Goal: Task Accomplishment & Management: Manage account settings

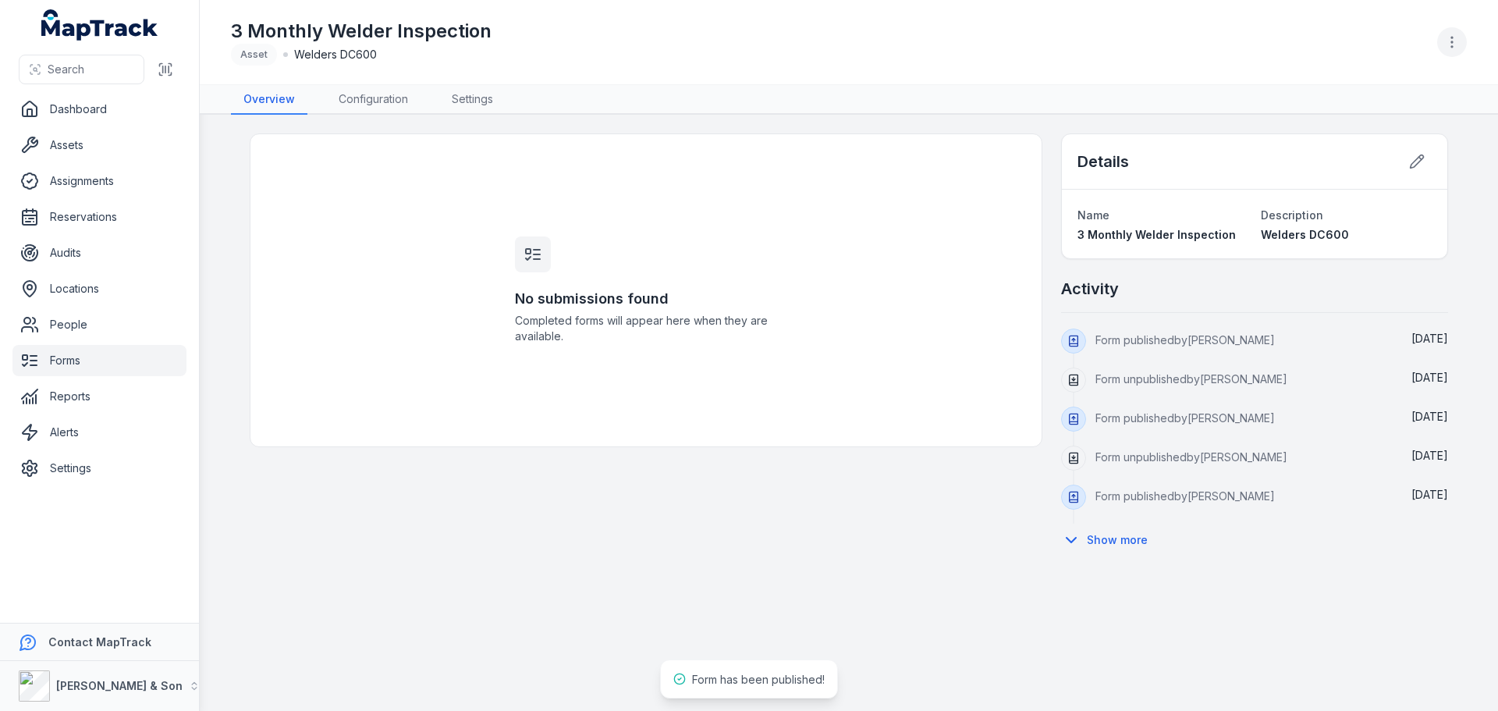
click at [1461, 37] on button "button" at bounding box center [1452, 42] width 30 height 30
click at [1348, 125] on div "Duplicate form" at bounding box center [1373, 125] width 175 height 28
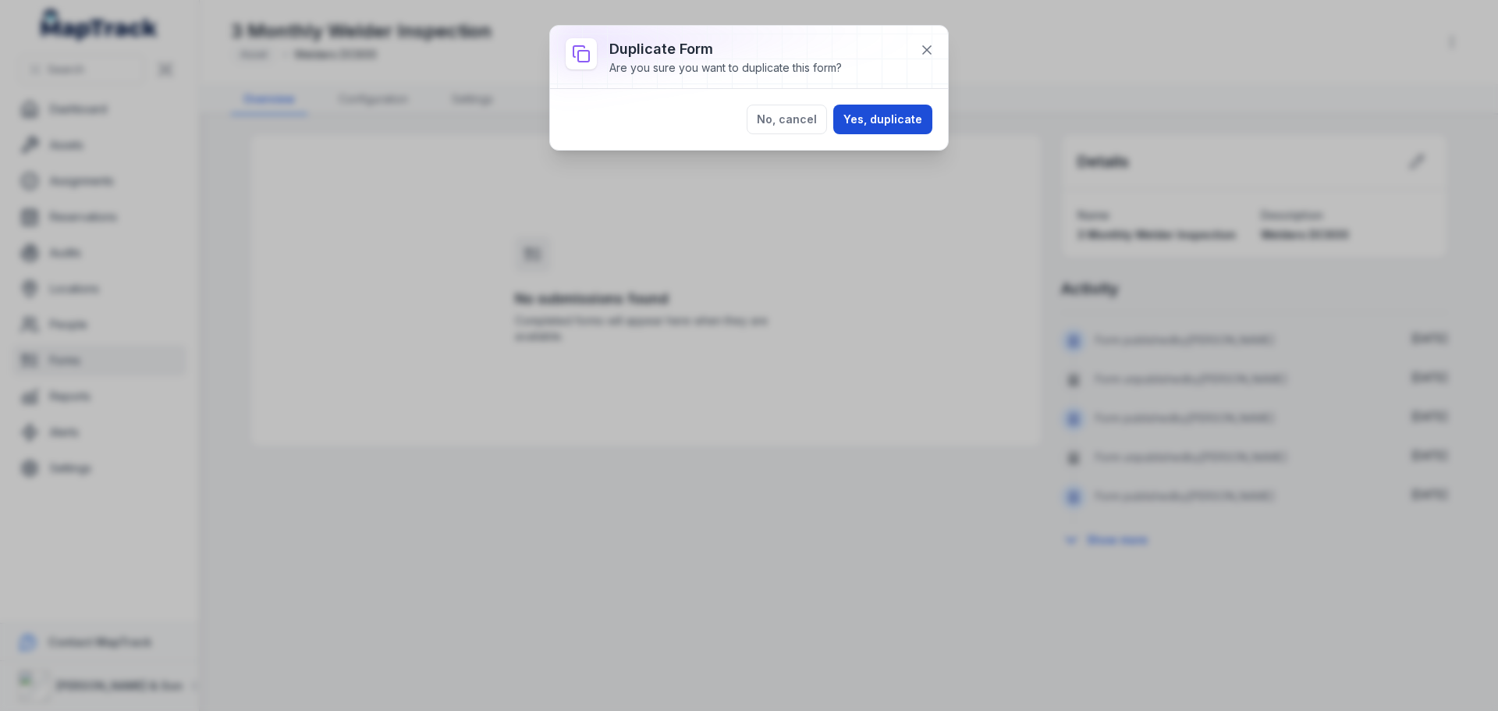
click at [881, 125] on button "Yes, duplicate" at bounding box center [882, 120] width 99 height 30
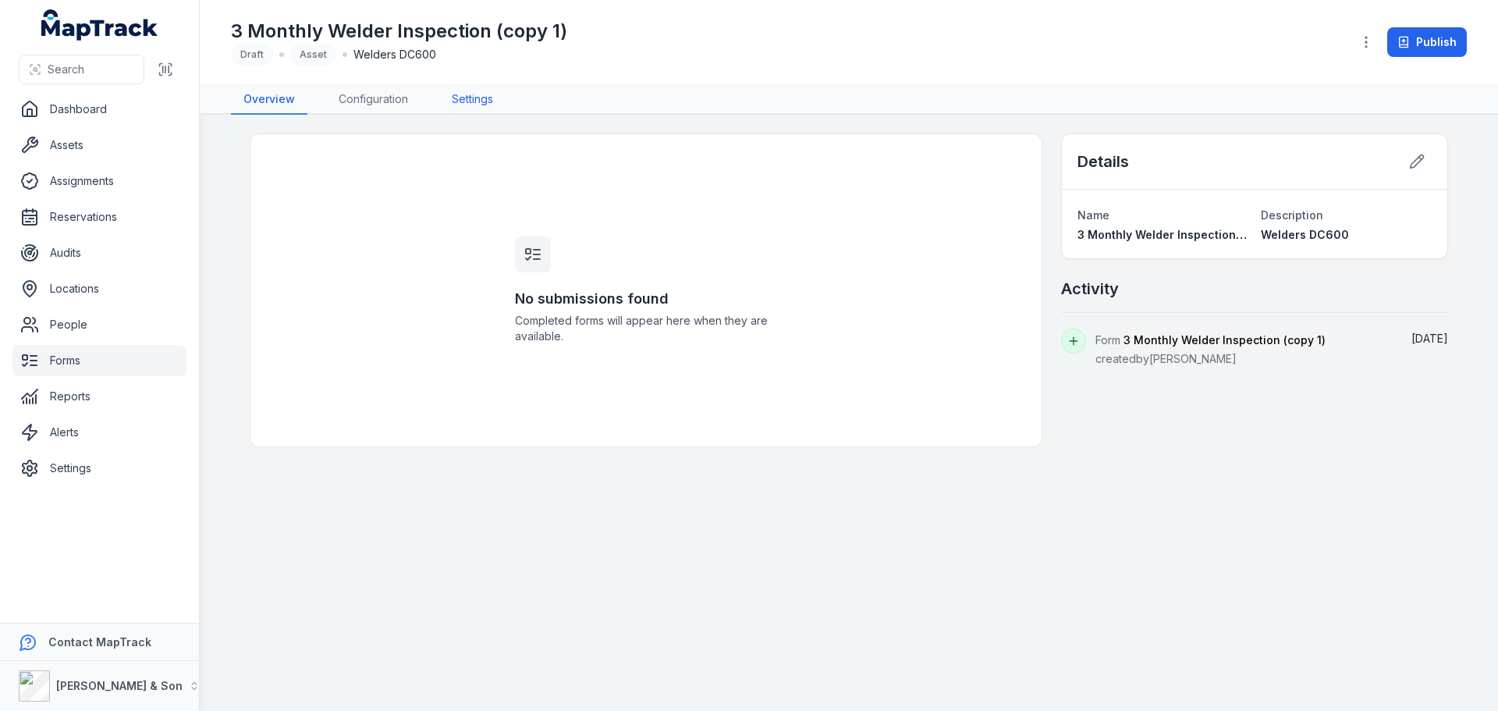
drag, startPoint x: 515, startPoint y: 93, endPoint x: 500, endPoint y: 93, distance: 14.8
click at [500, 93] on nav "Overview Configuration Settings" at bounding box center [849, 100] width 1236 height 30
click at [500, 93] on link "Settings" at bounding box center [472, 100] width 66 height 30
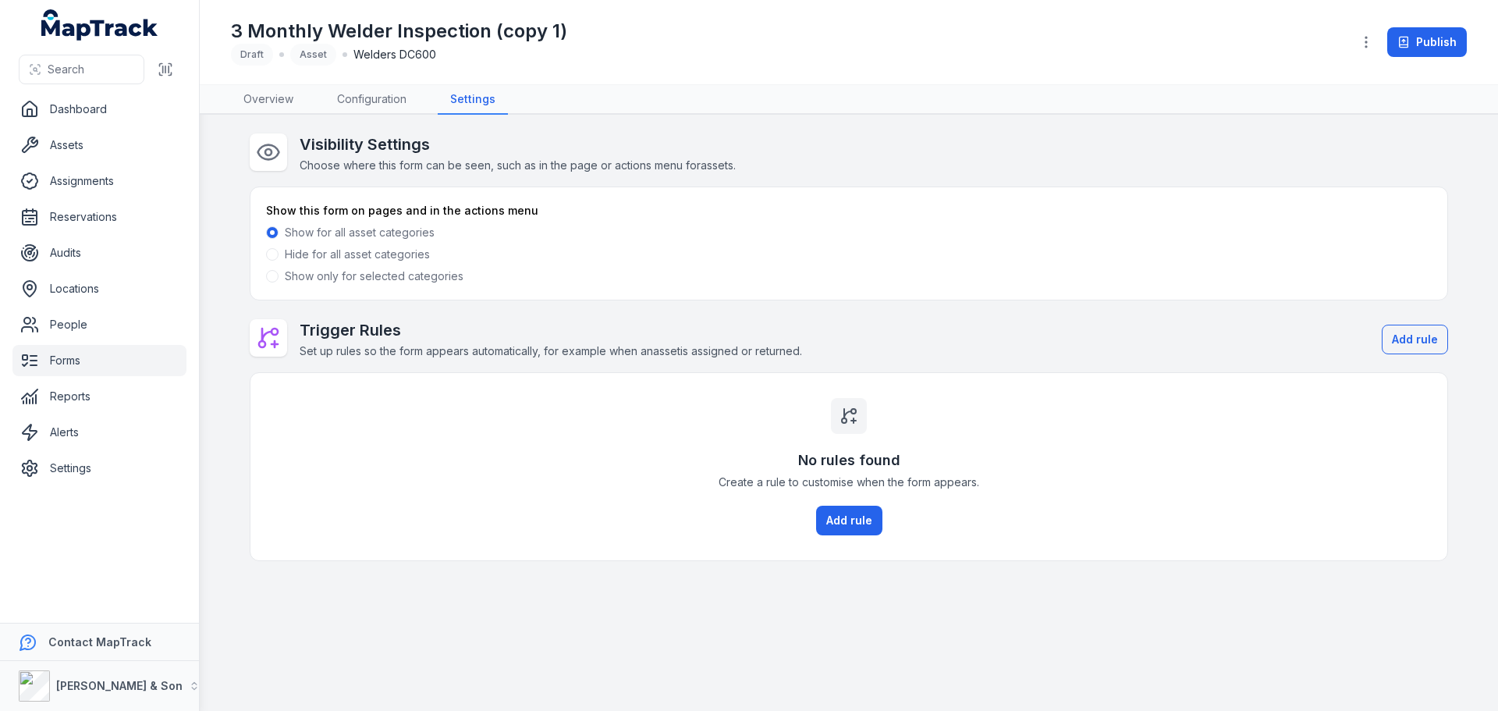
click at [301, 277] on label "Show only for selected categories" at bounding box center [374, 276] width 179 height 16
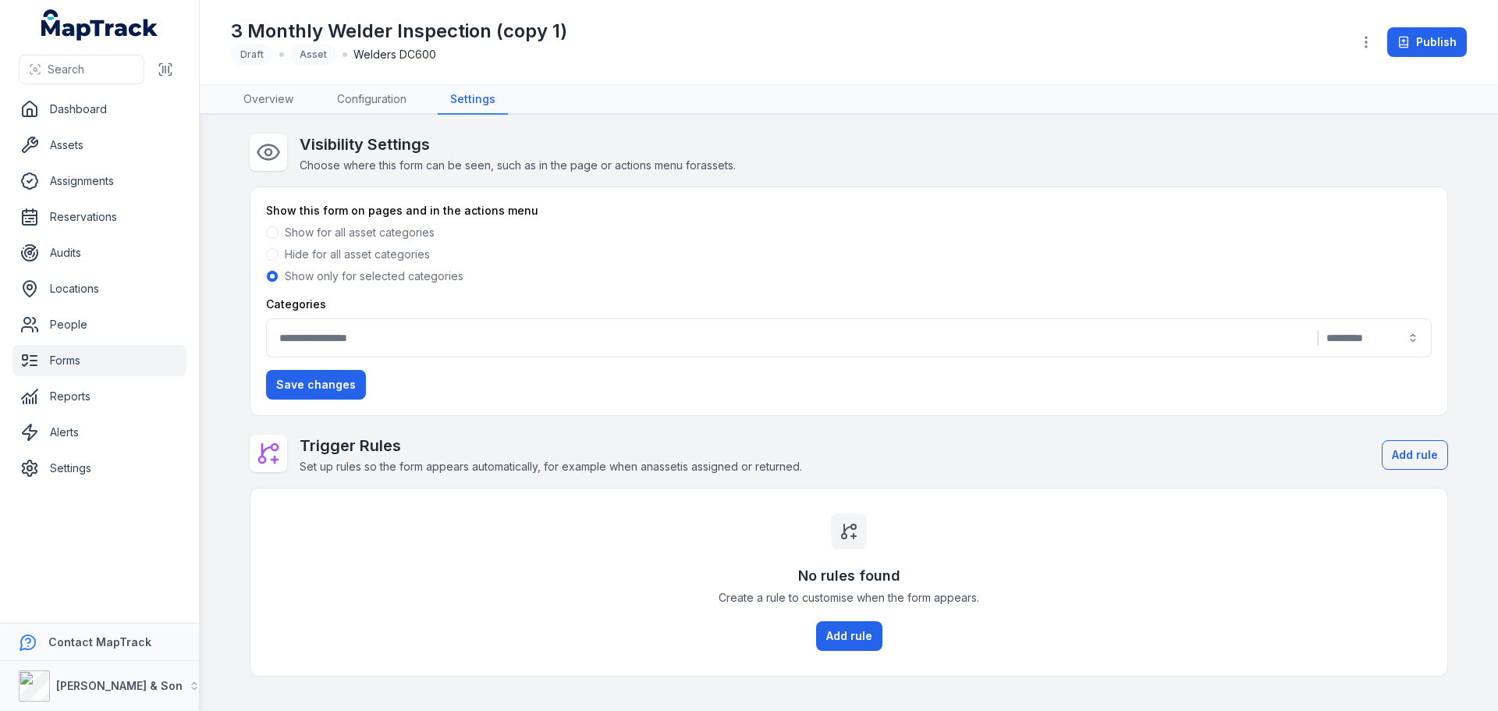
click at [315, 307] on label "Categories" at bounding box center [296, 304] width 60 height 16
click at [329, 331] on button "|" at bounding box center [849, 337] width 1166 height 39
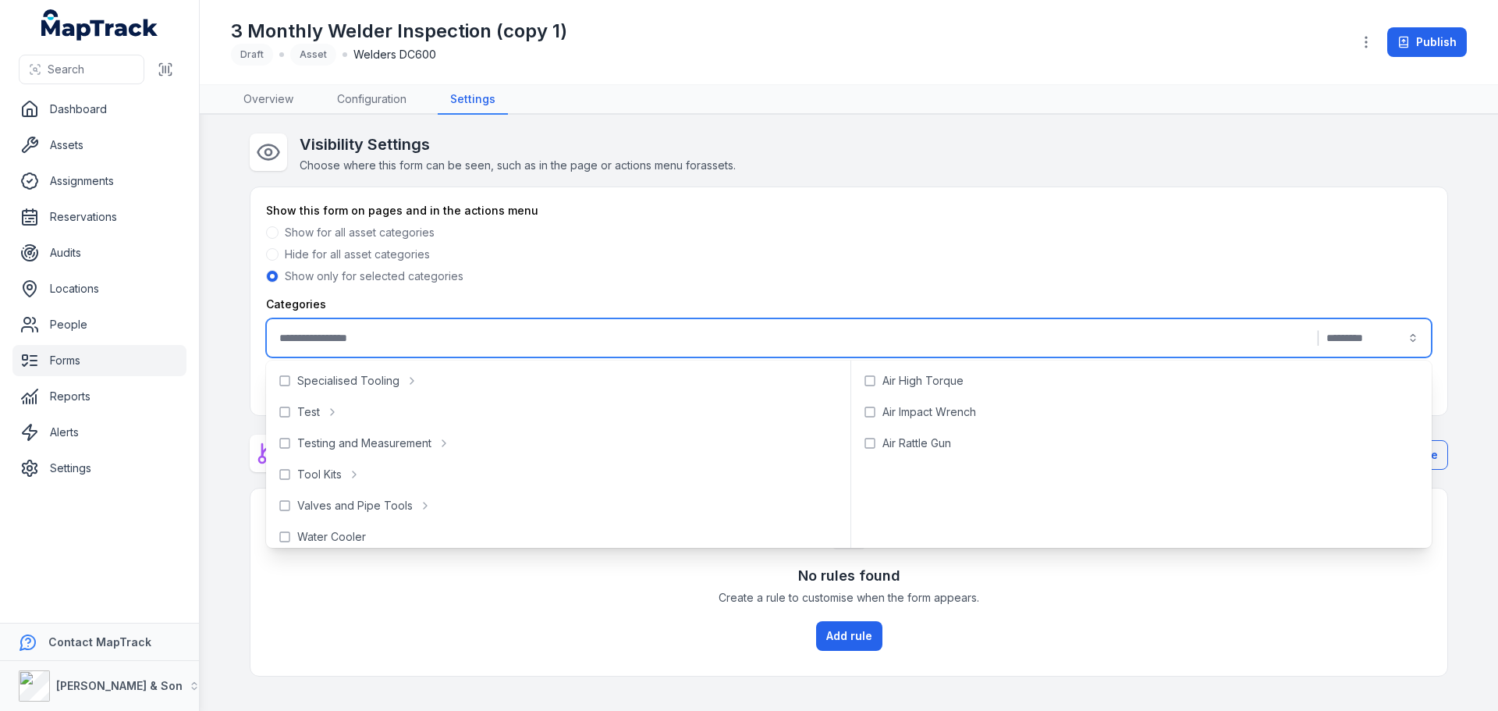
scroll to position [696, 0]
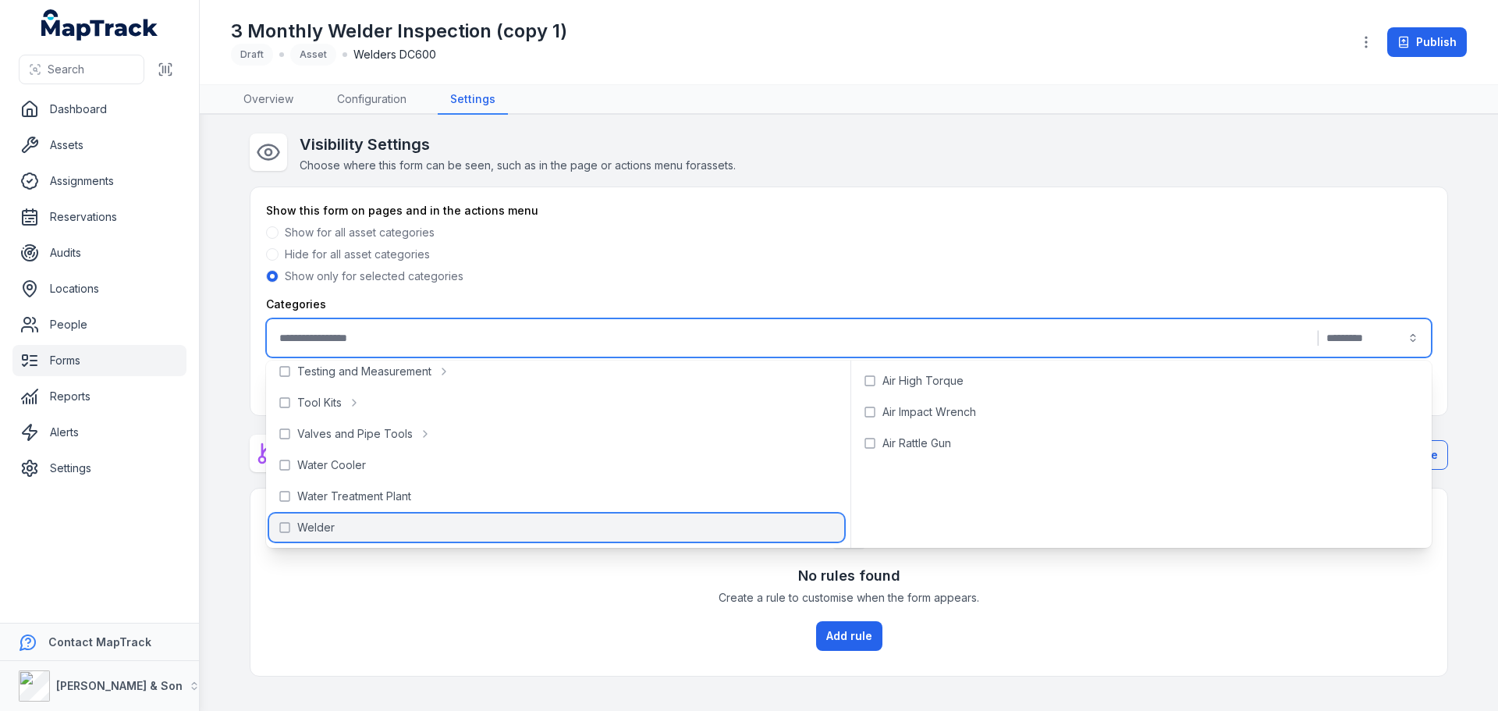
click at [325, 523] on span "Welder" at bounding box center [315, 528] width 37 height 16
type input "******"
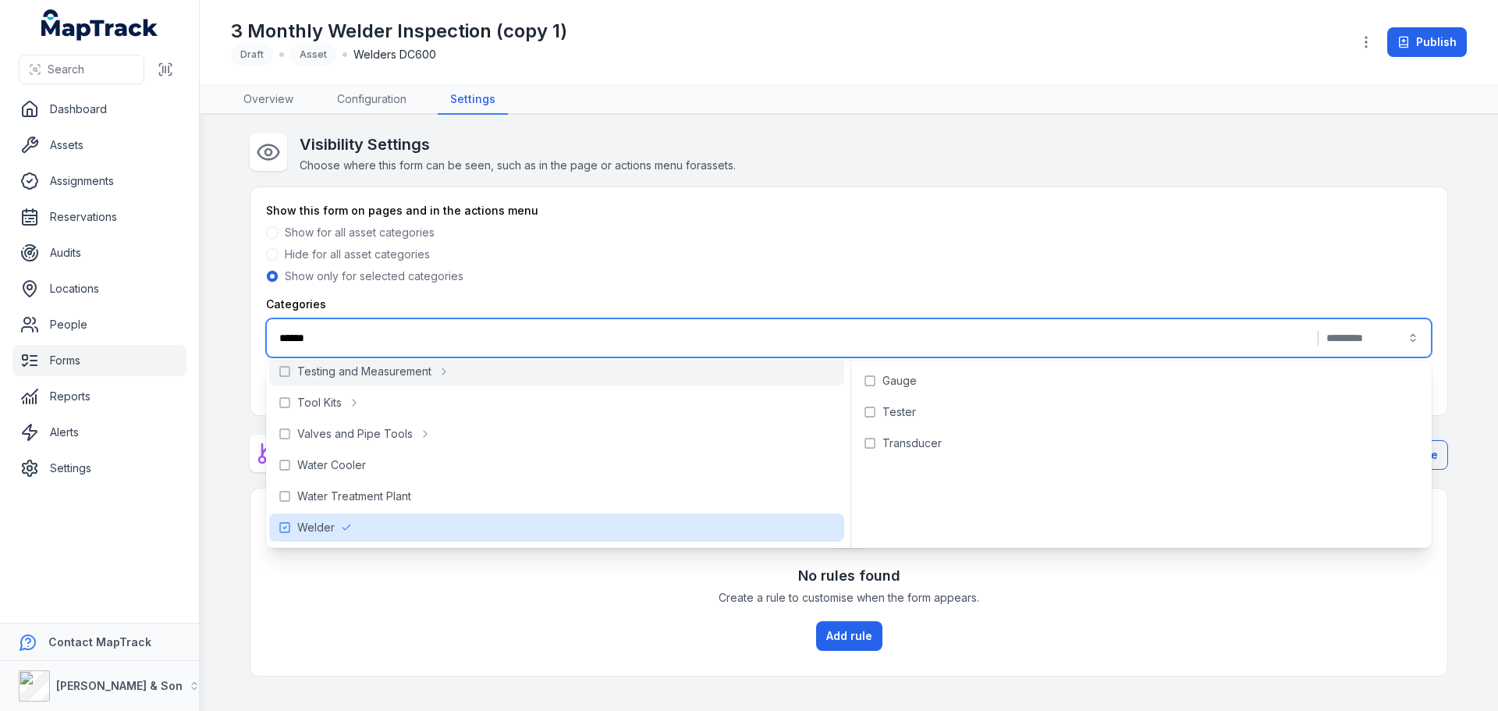
click at [596, 263] on div "Show for all asset categories Hide for all asset categories Show only for selec…" at bounding box center [849, 254] width 1166 height 59
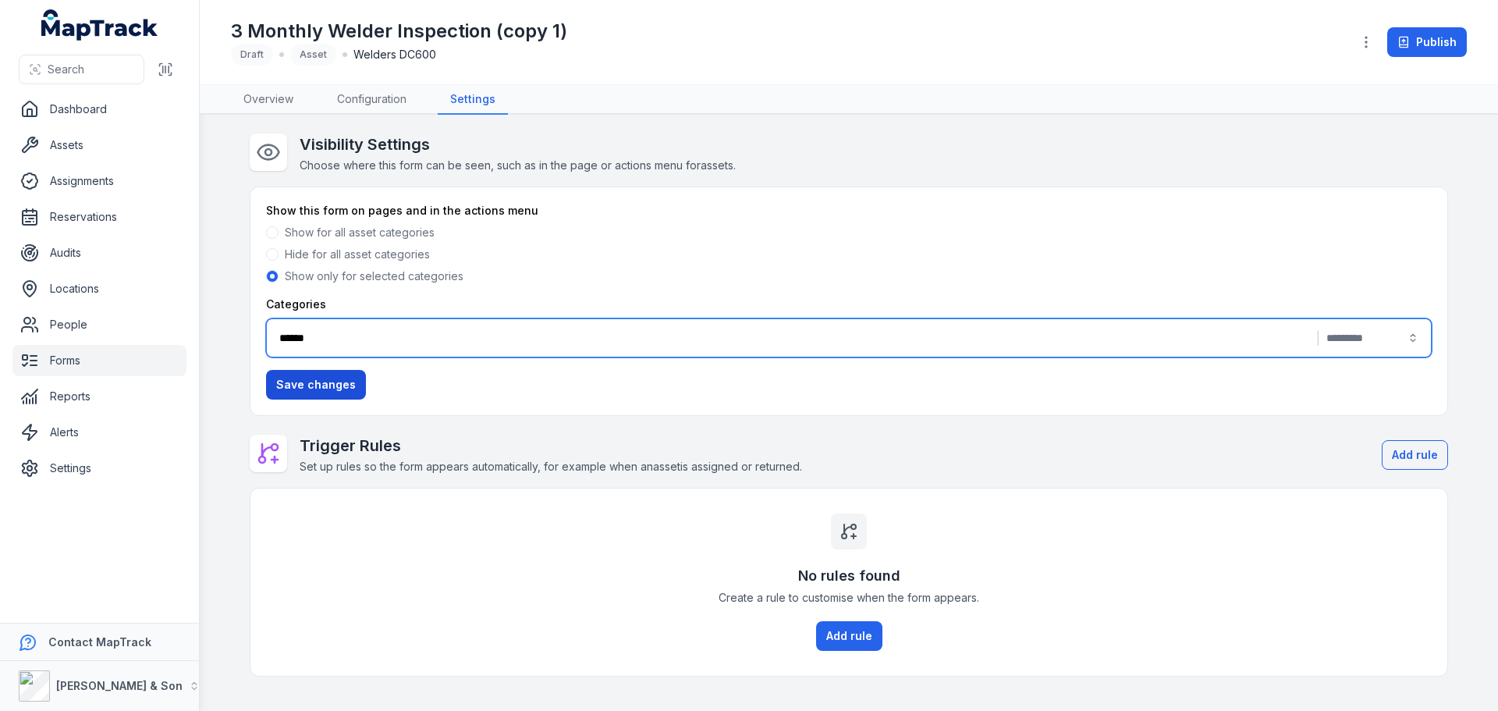
click at [308, 389] on button "Save changes" at bounding box center [316, 385] width 100 height 30
click at [352, 98] on link "Configuration" at bounding box center [372, 100] width 94 height 30
